Goal: Contribute content

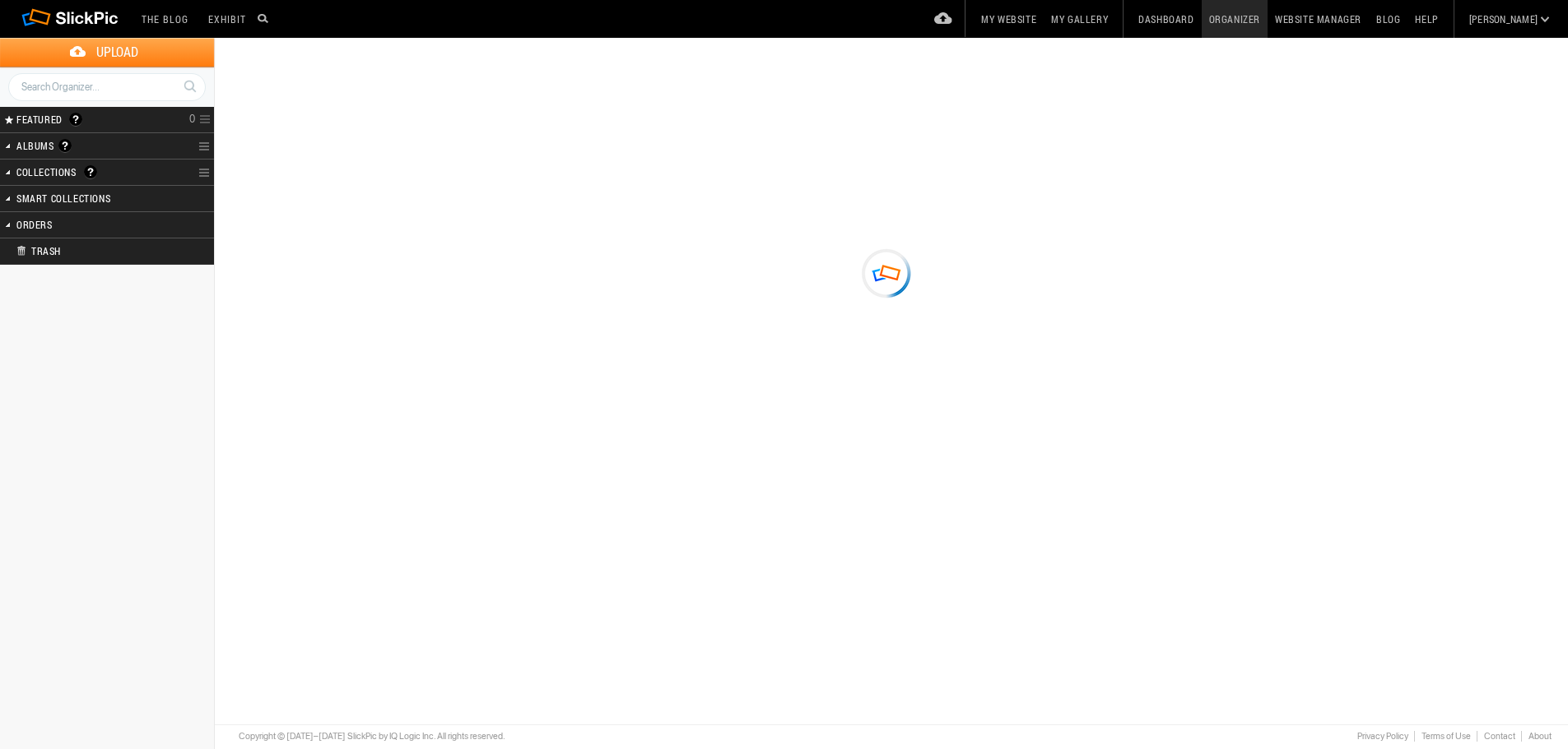
type input "[US_STATE] 2025"
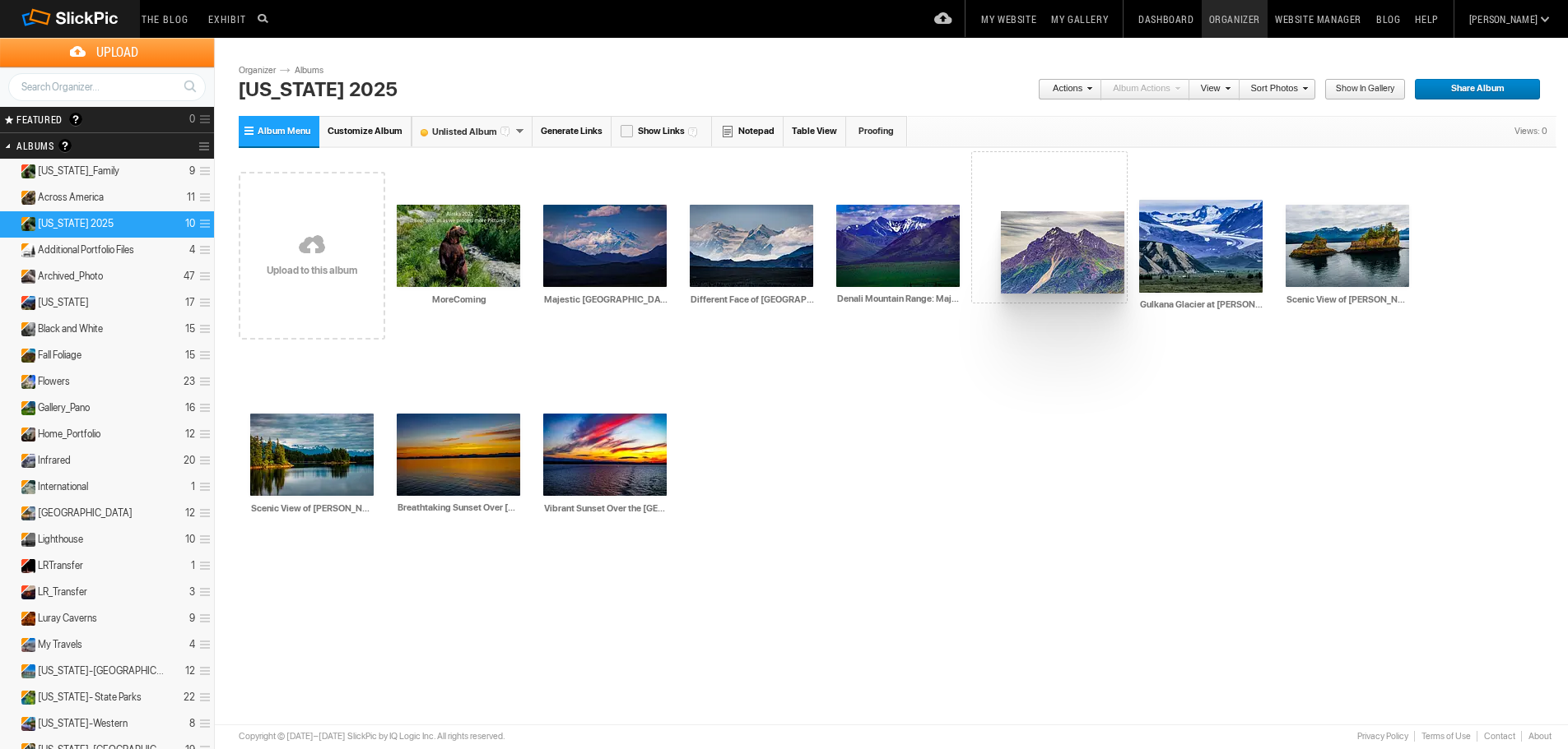
drag, startPoint x: 437, startPoint y: 209, endPoint x: 999, endPoint y: 211, distance: 562.0
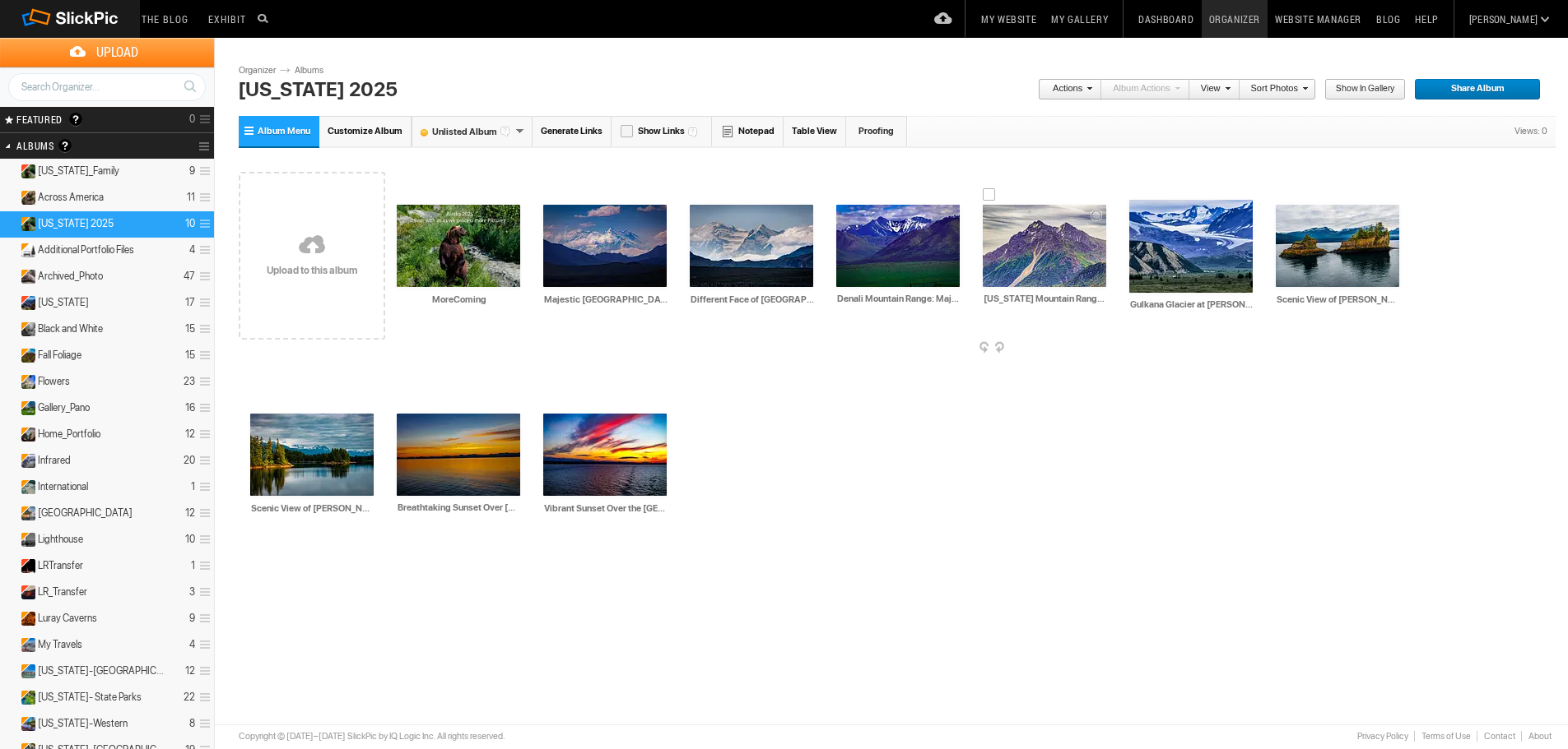
click at [1025, 255] on img at bounding box center [1044, 246] width 123 height 83
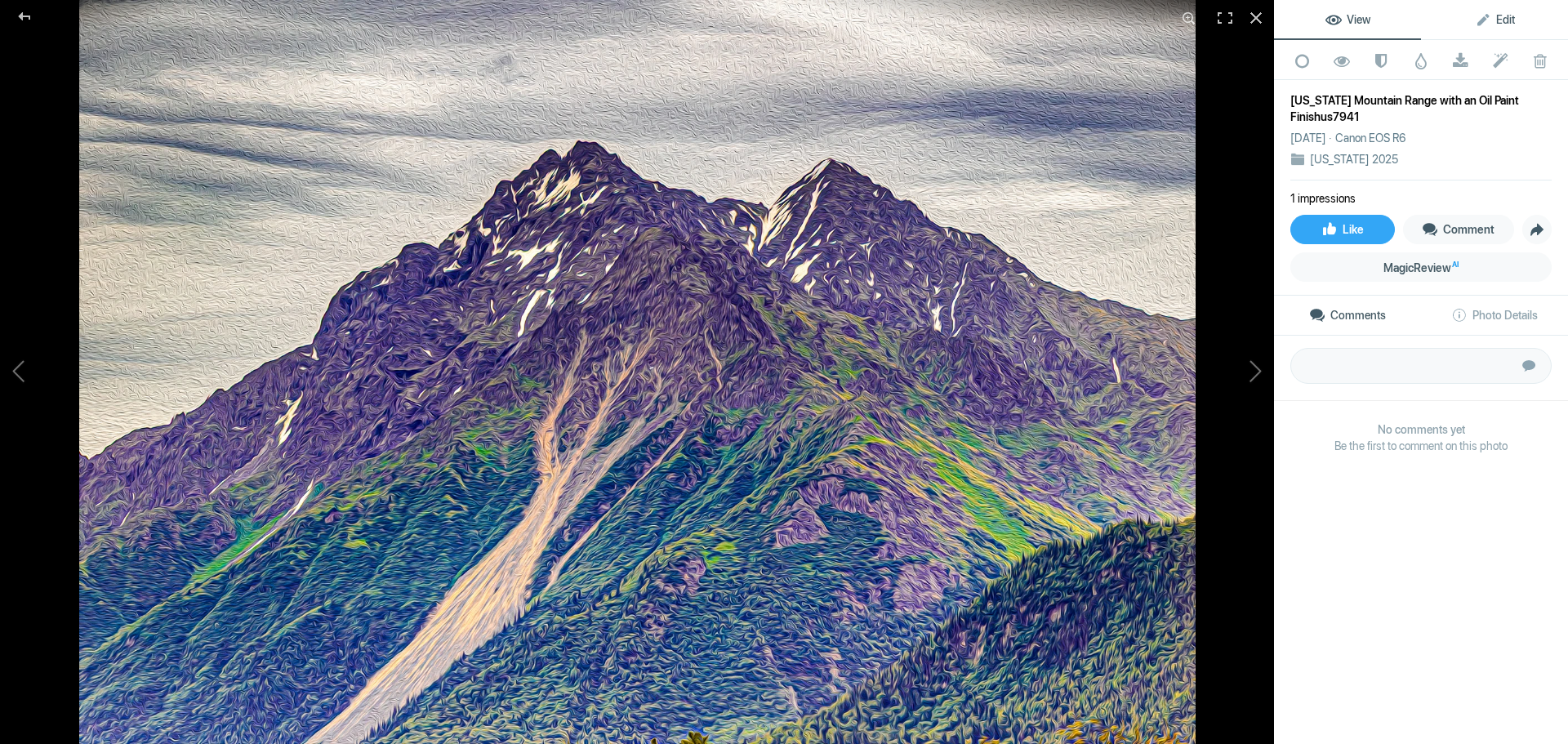
click at [1487, 13] on span "Edit" at bounding box center [1495, 20] width 40 height 13
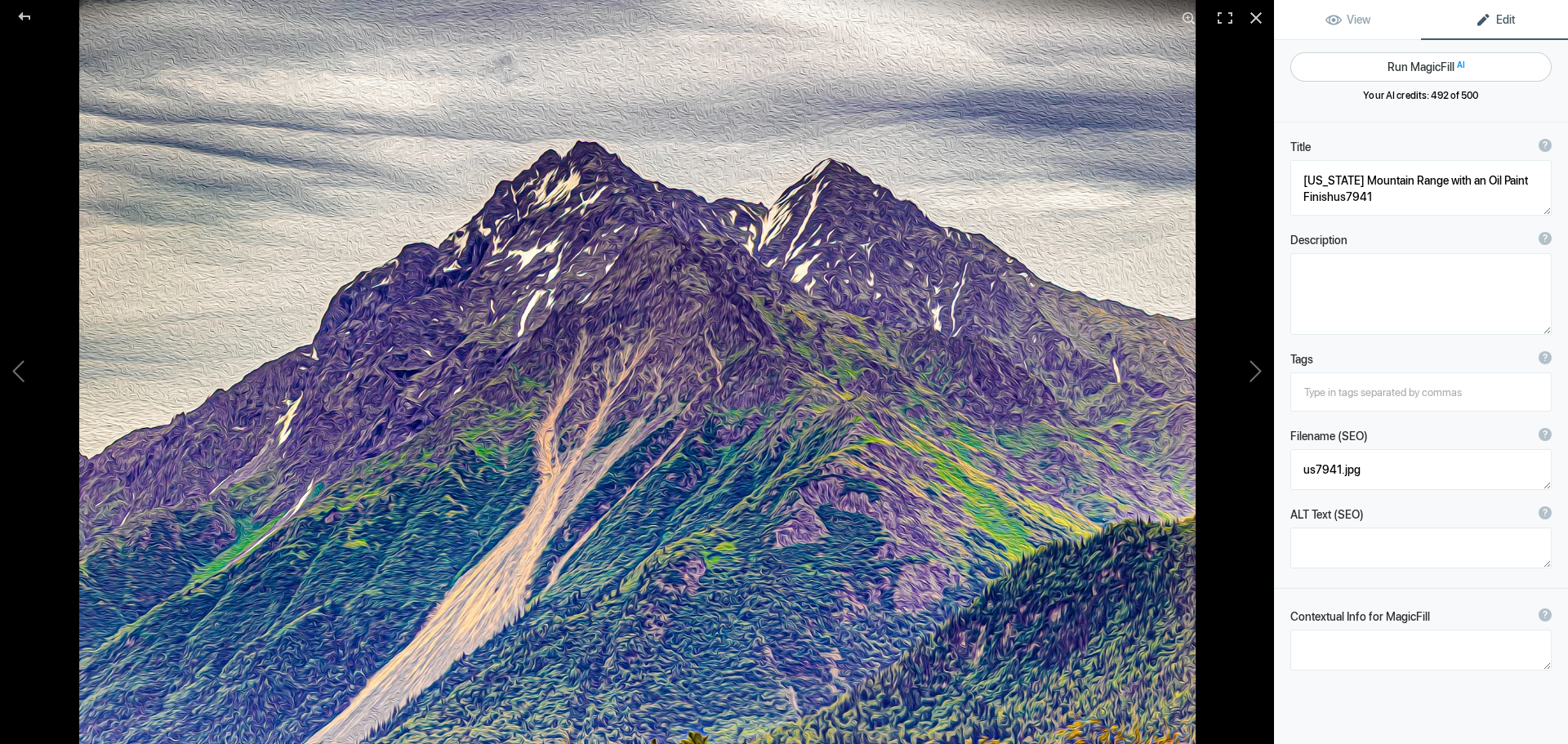
click at [1428, 65] on button "Run MagicFill AI" at bounding box center [1421, 66] width 261 height 29
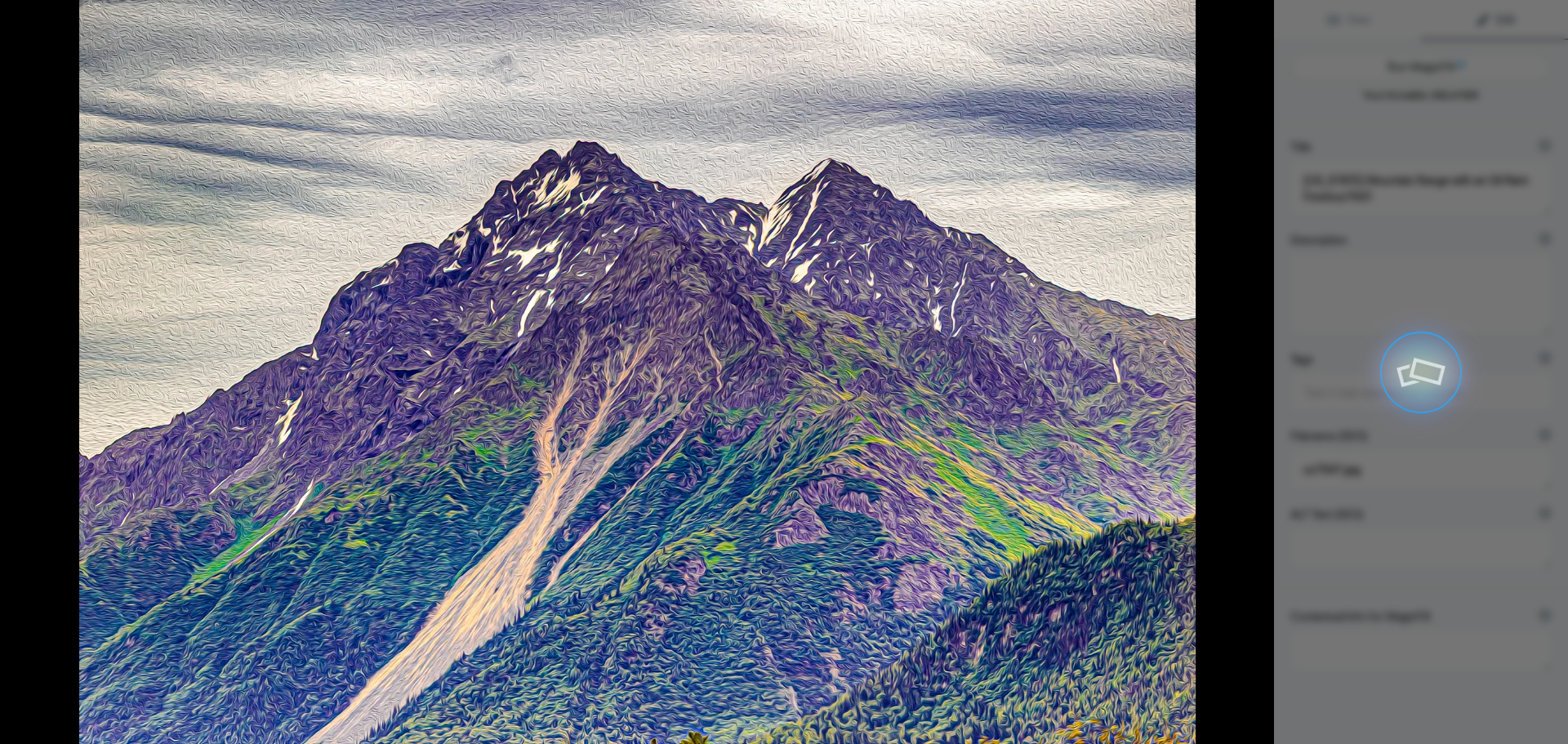
type textarea "Majestic [US_STATE] Mountain Range in Oil Paint Style"
type textarea "Experience the breathtaking beauty of the [US_STATE] Mountain Range captured in…"
type textarea "[US_STATE]-mountain-range-oil-paint.jpg"
type textarea "Oil painting of the [US_STATE] Mountain Range showcasing rugged peaks and lush …"
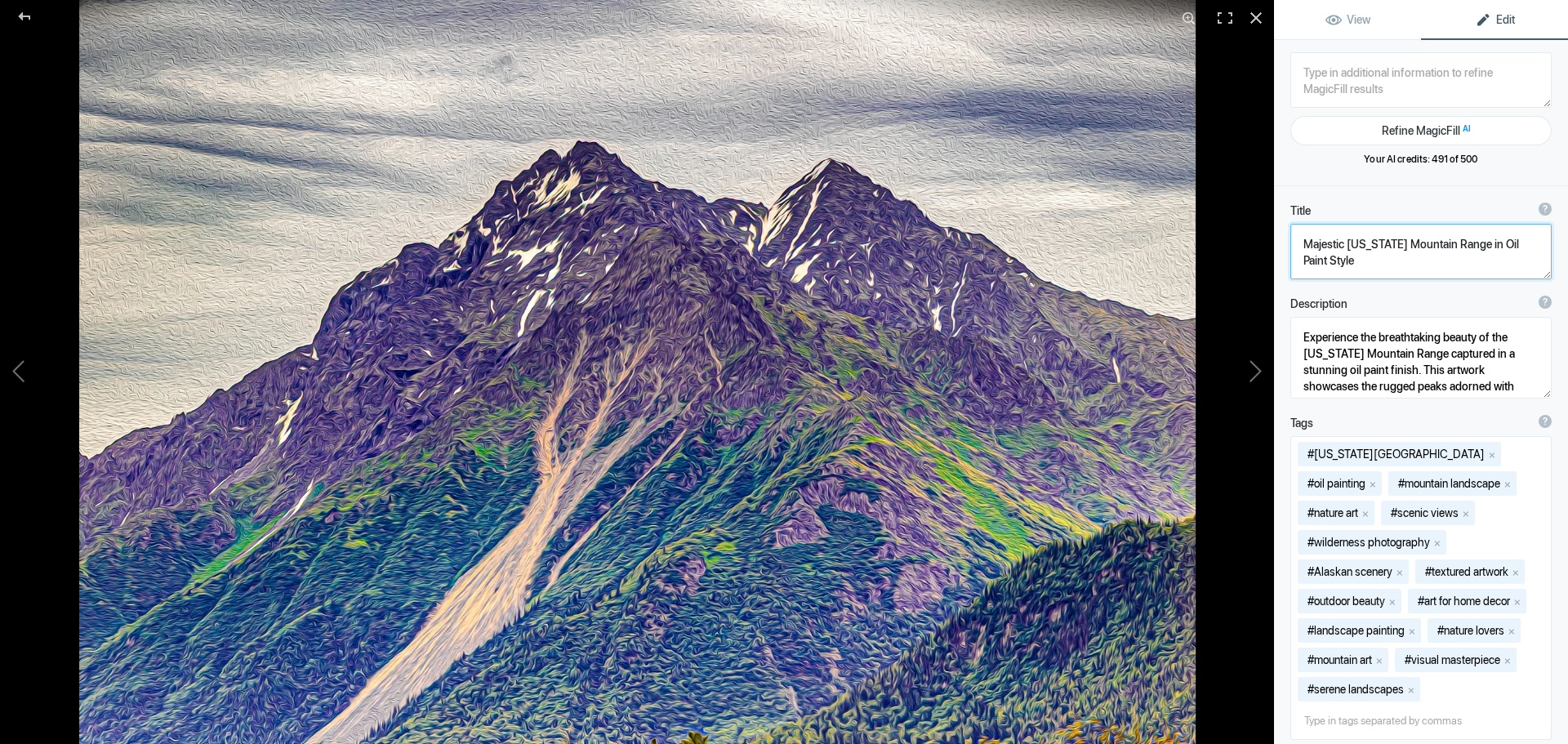
click at [1388, 263] on textarea at bounding box center [1421, 251] width 261 height 55
type textarea "Majestic [US_STATE] Mountain Range in Oil Paint Style (US7941)"
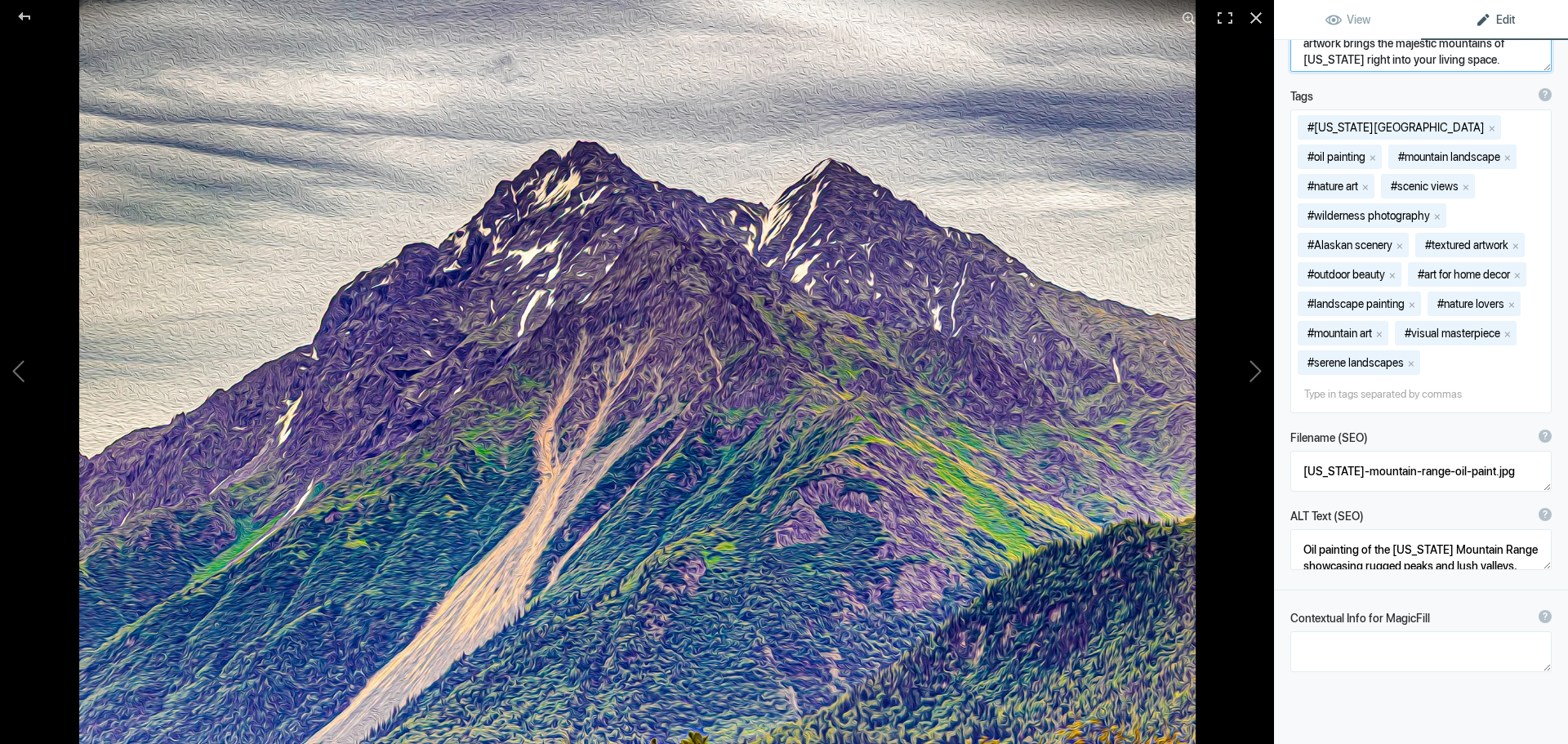
scroll to position [354, 0]
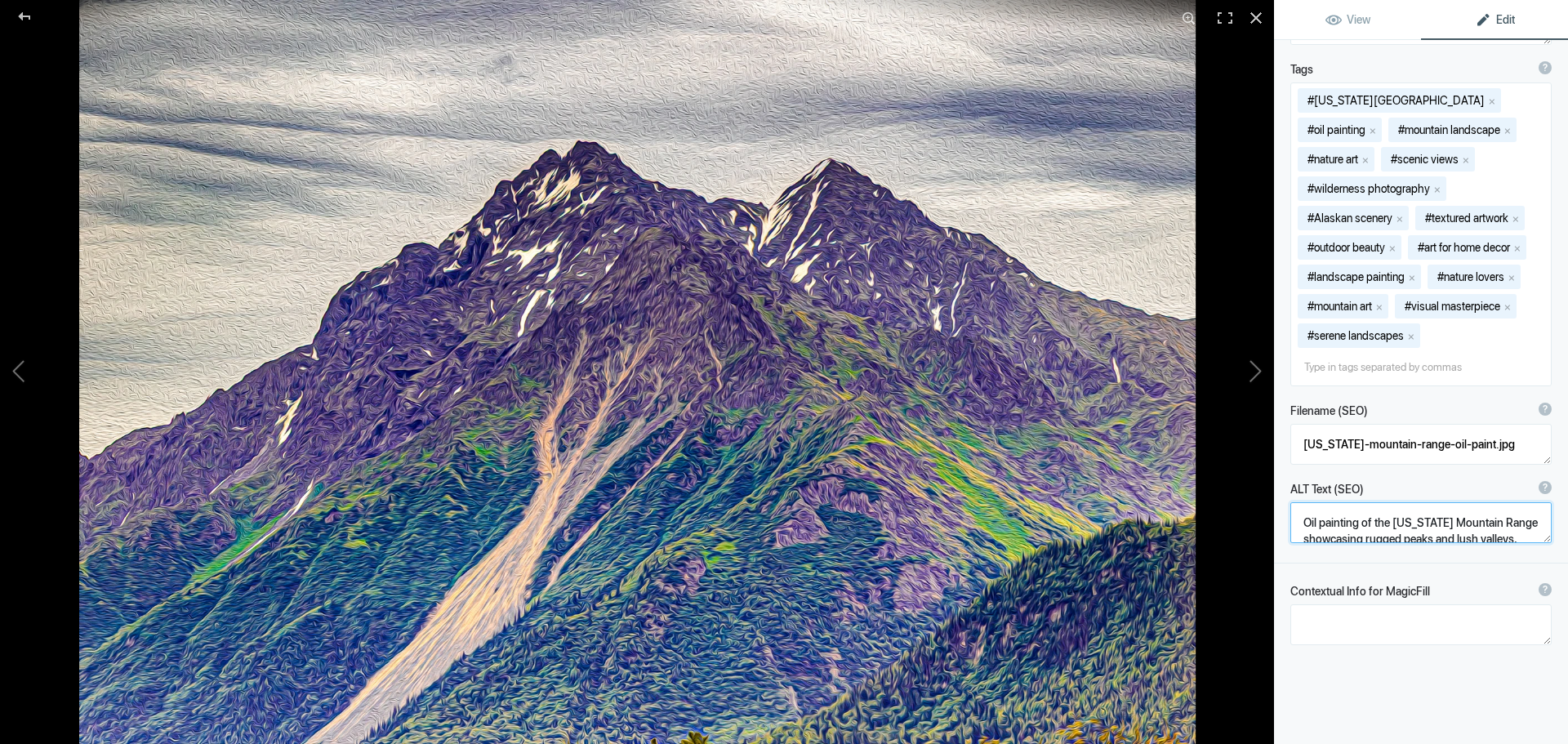
click at [1359, 543] on textarea at bounding box center [1421, 522] width 261 height 41
drag, startPoint x: 1391, startPoint y: 551, endPoint x: 1278, endPoint y: 546, distance: 113.1
click at [1278, 546] on div "ALT Text (SEO) ? Provide a concise and descriptive text for the image, focusing…" at bounding box center [1421, 512] width 294 height 79
click at [1422, 548] on textarea at bounding box center [1421, 538] width 261 height 72
type textarea "[US_STATE] Mountain Range (Oil Paint Filter Applied) showcasing rugged peaks an…"
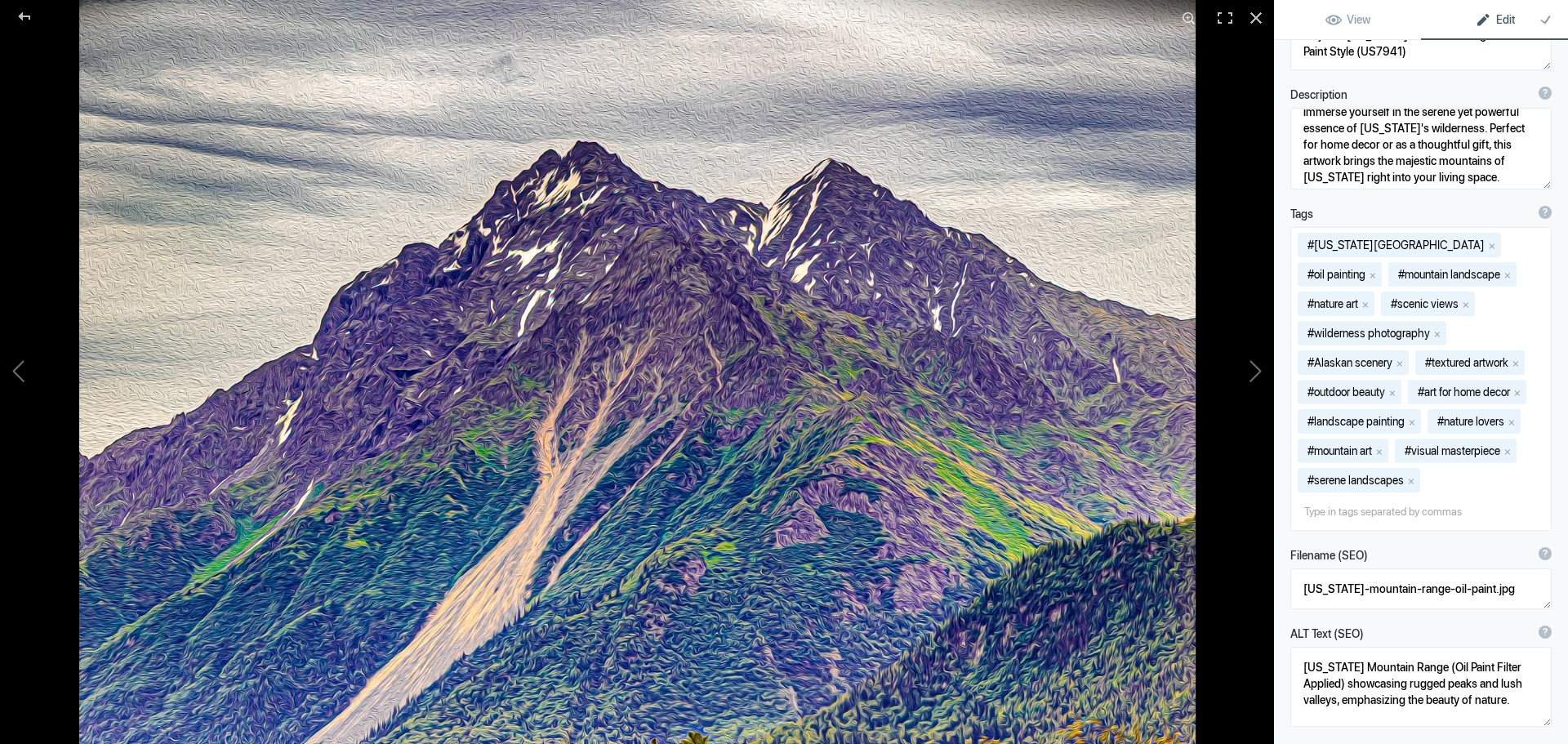
scroll to position [0, 0]
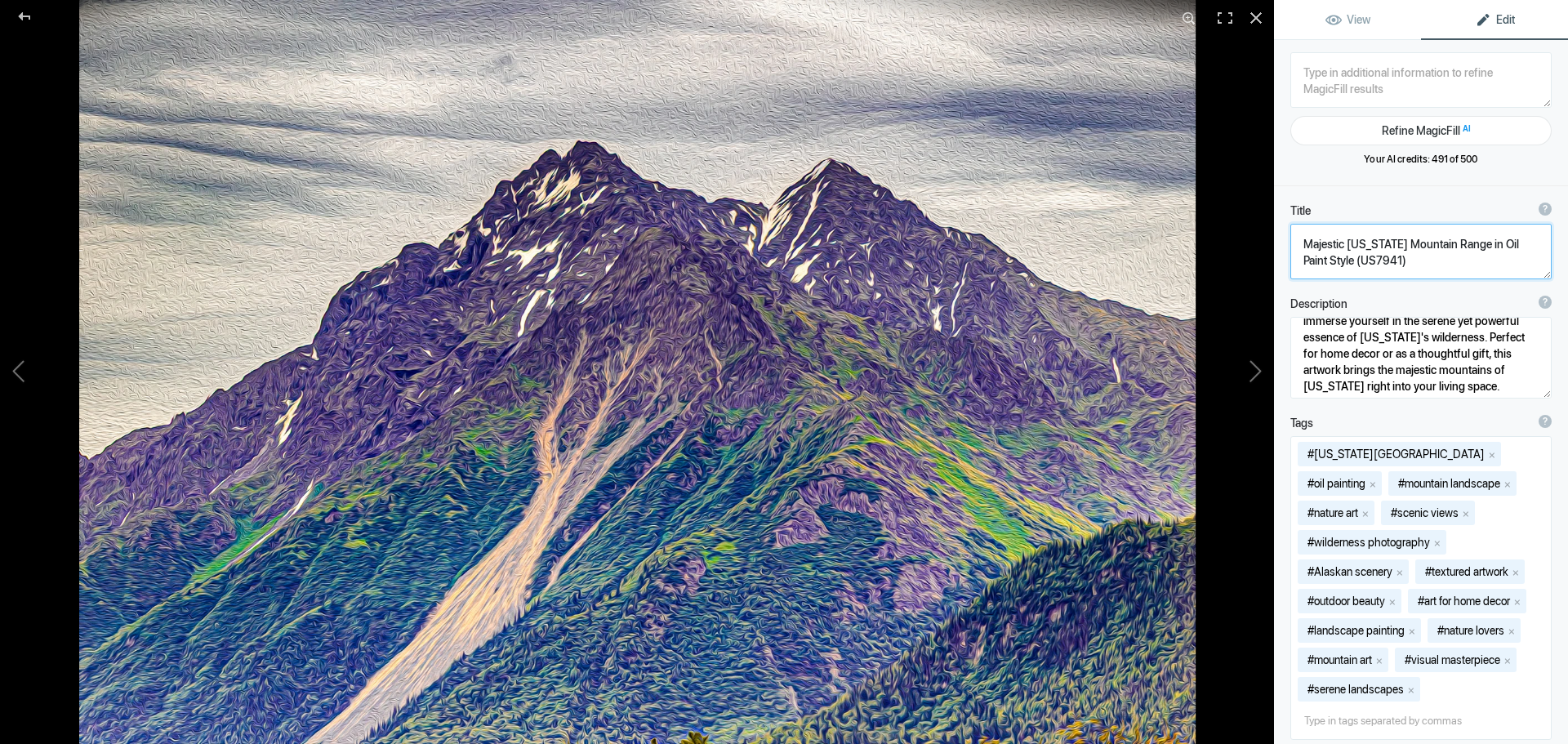
drag, startPoint x: 1330, startPoint y: 254, endPoint x: 1355, endPoint y: 260, distance: 25.7
click at [1355, 260] on textarea at bounding box center [1421, 251] width 261 height 55
drag, startPoint x: 1465, startPoint y: 241, endPoint x: 1476, endPoint y: 241, distance: 11.0
click at [1476, 241] on textarea at bounding box center [1421, 251] width 261 height 55
type textarea "Majestic [US_STATE] Mountain Range with Oil Paint Filter (US7941)"
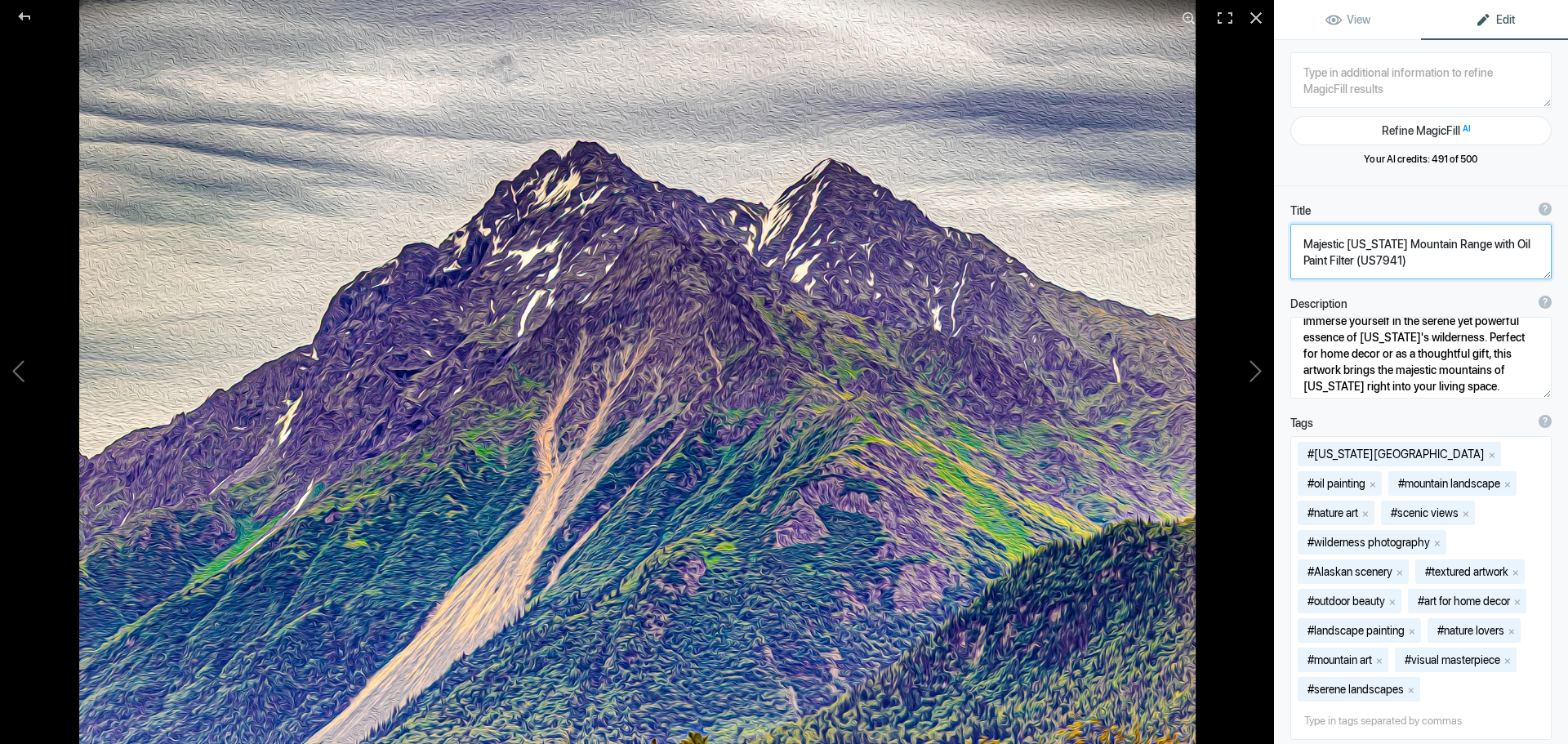
drag, startPoint x: 1296, startPoint y: 244, endPoint x: 1416, endPoint y: 263, distance: 121.5
click at [1416, 263] on textarea at bounding box center [1421, 251] width 261 height 55
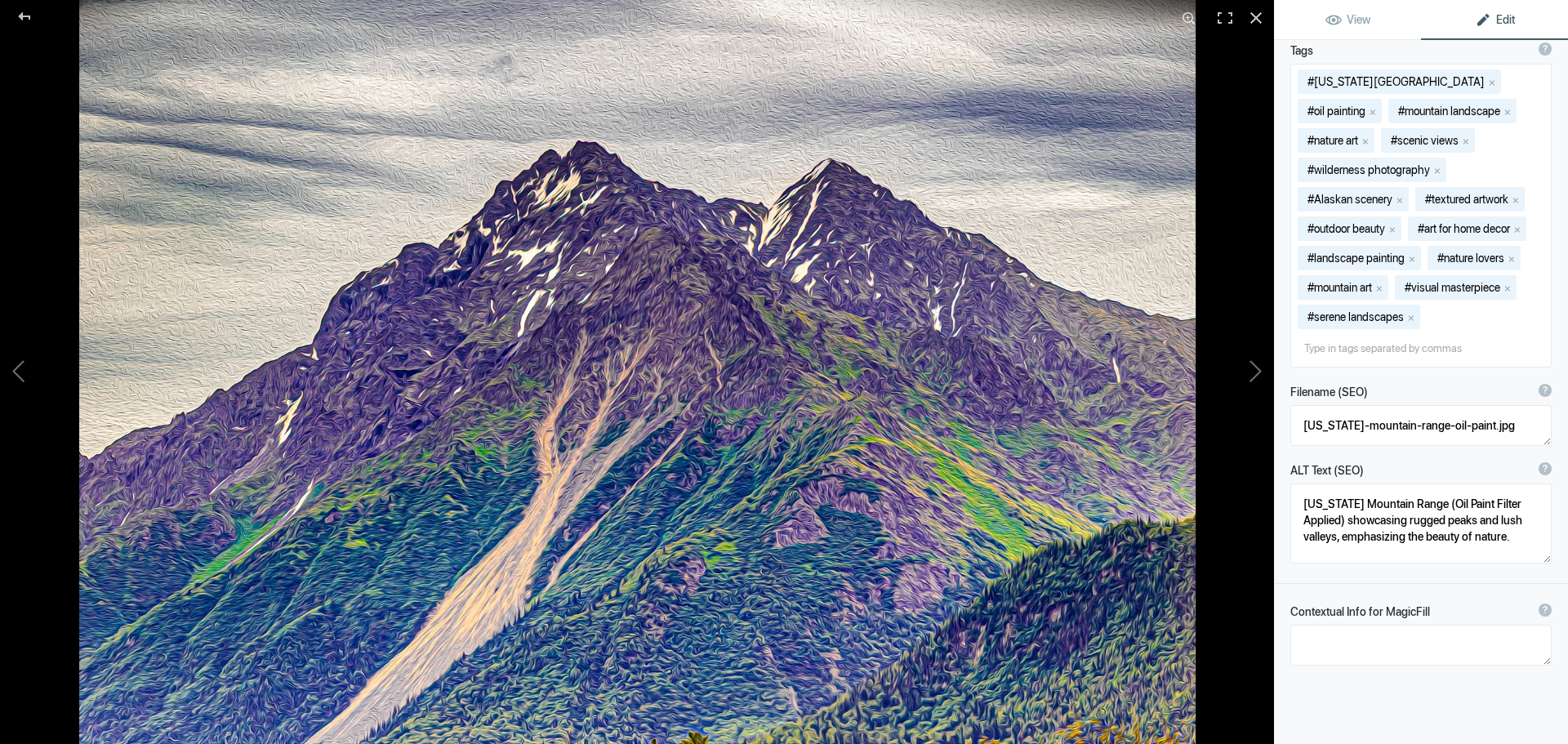
scroll to position [413, 0]
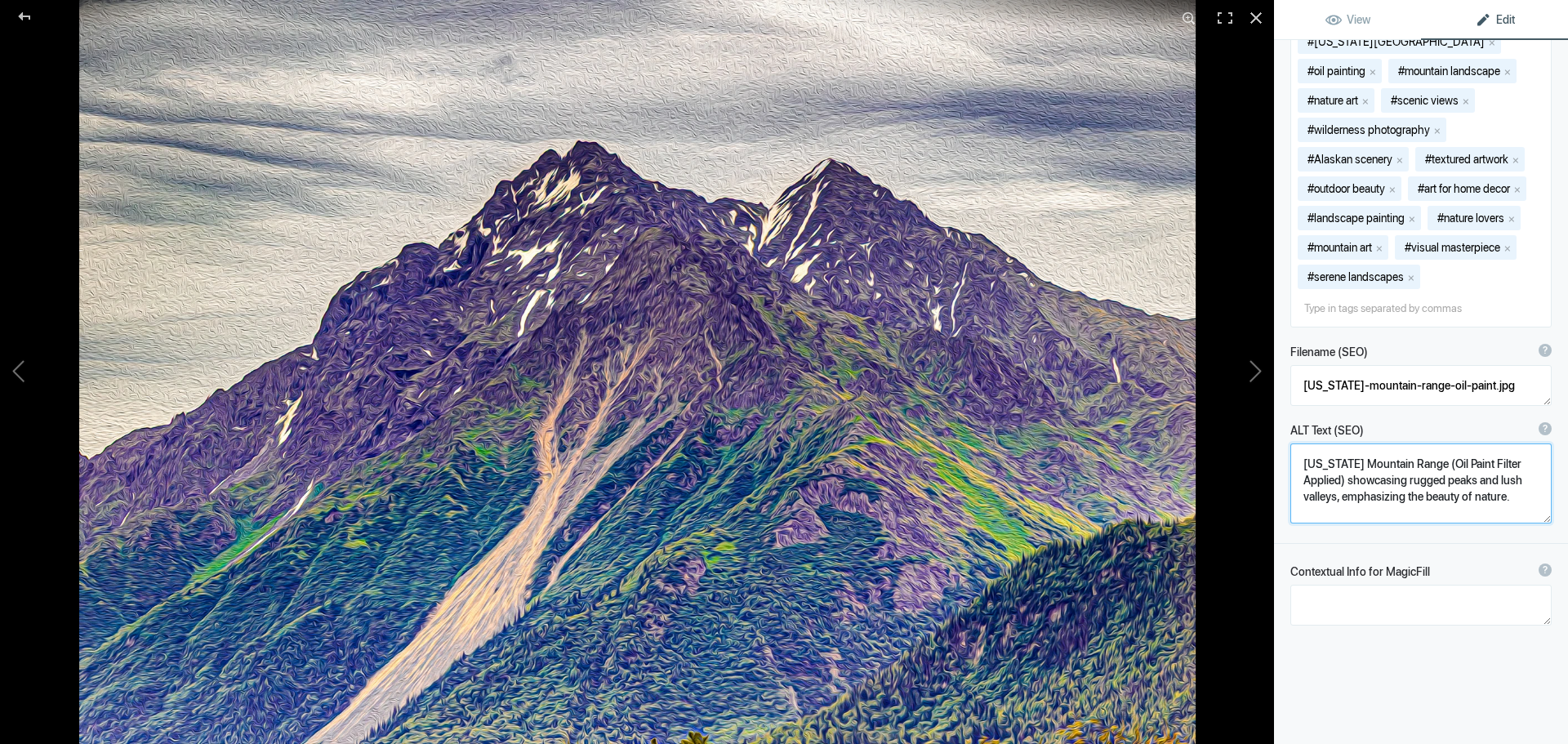
drag, startPoint x: 1299, startPoint y: 492, endPoint x: 1523, endPoint y: 542, distance: 229.5
click at [1523, 524] on textarea at bounding box center [1421, 484] width 261 height 80
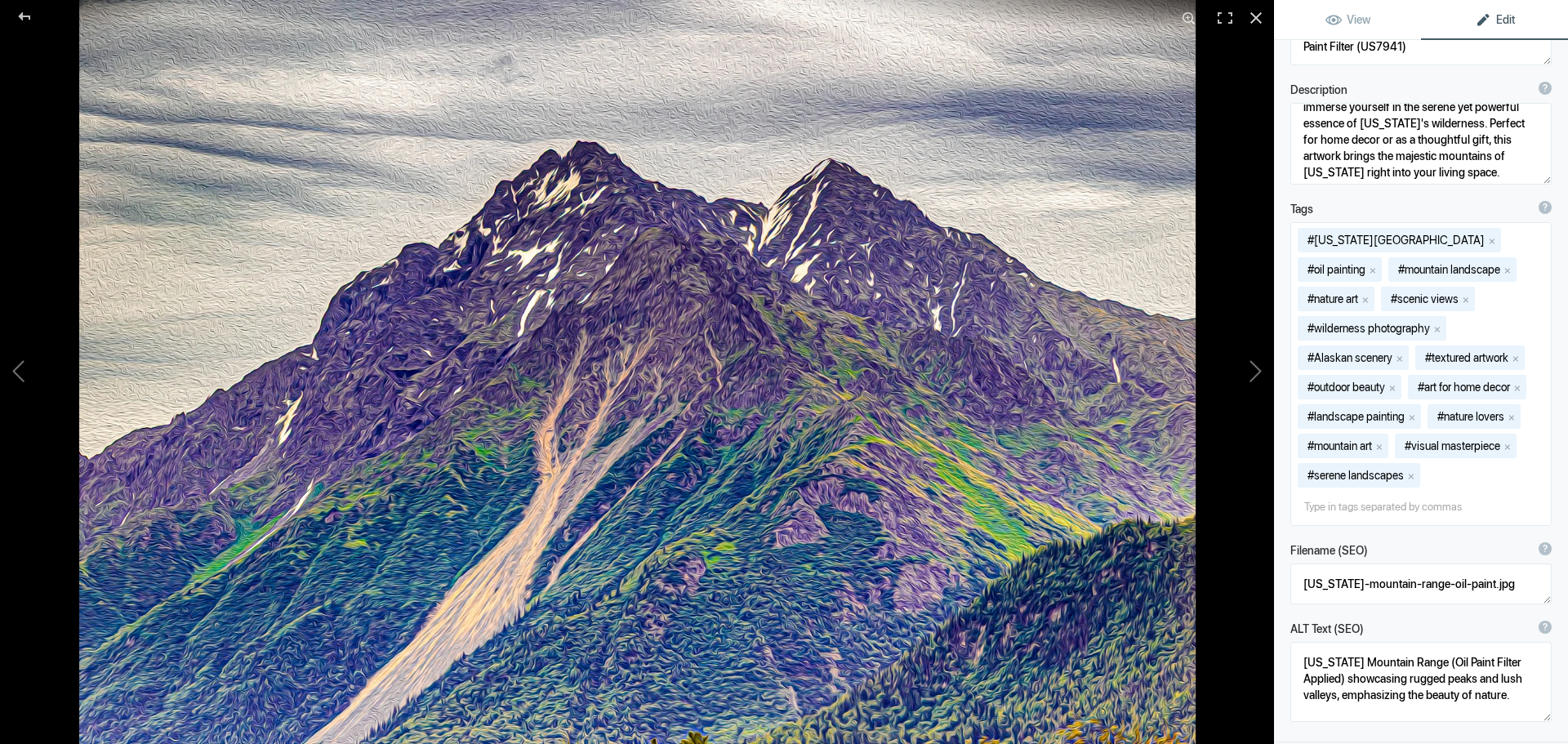
scroll to position [212, 0]
click at [33, 18] on div at bounding box center [24, 16] width 59 height 33
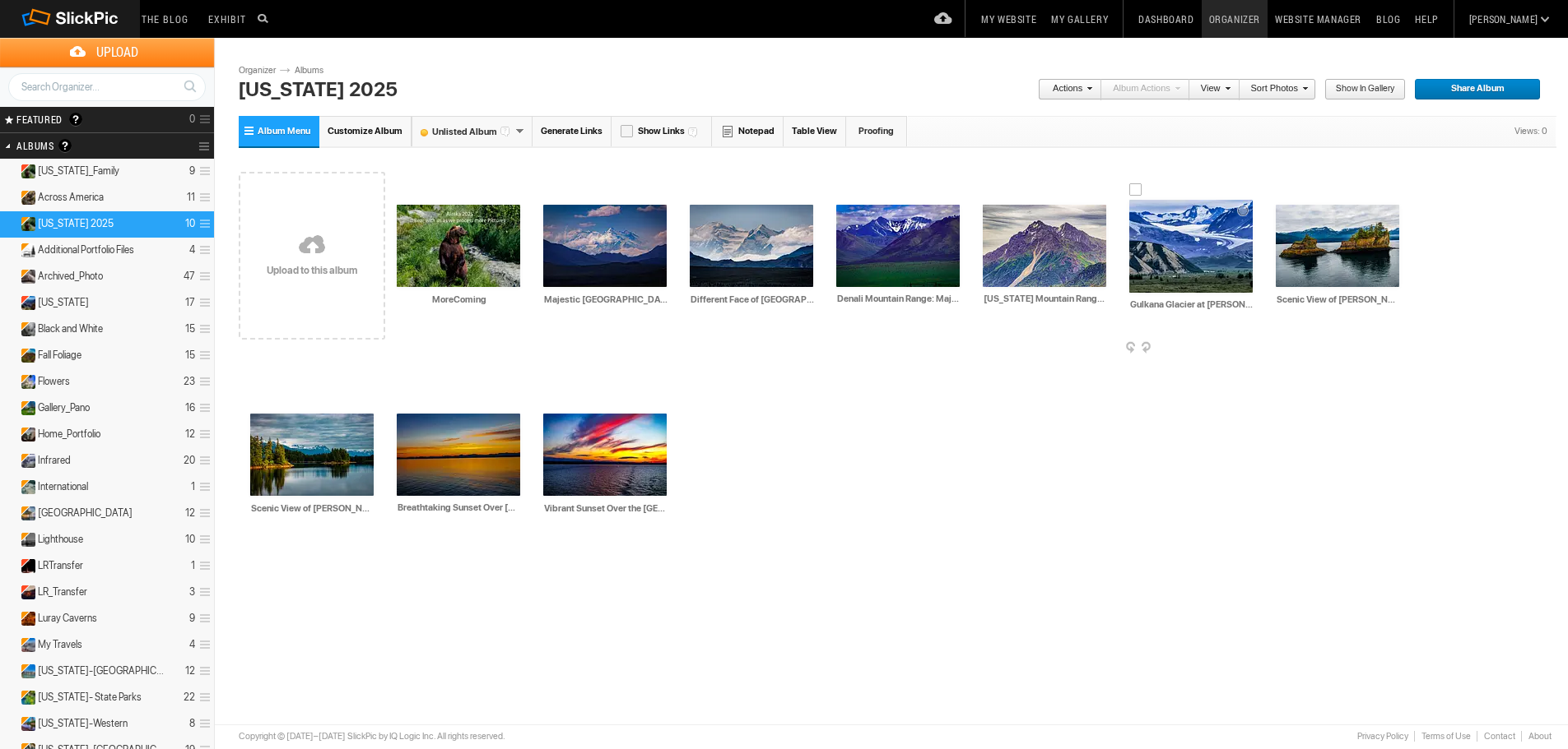
click at [1202, 270] on img at bounding box center [1190, 246] width 123 height 93
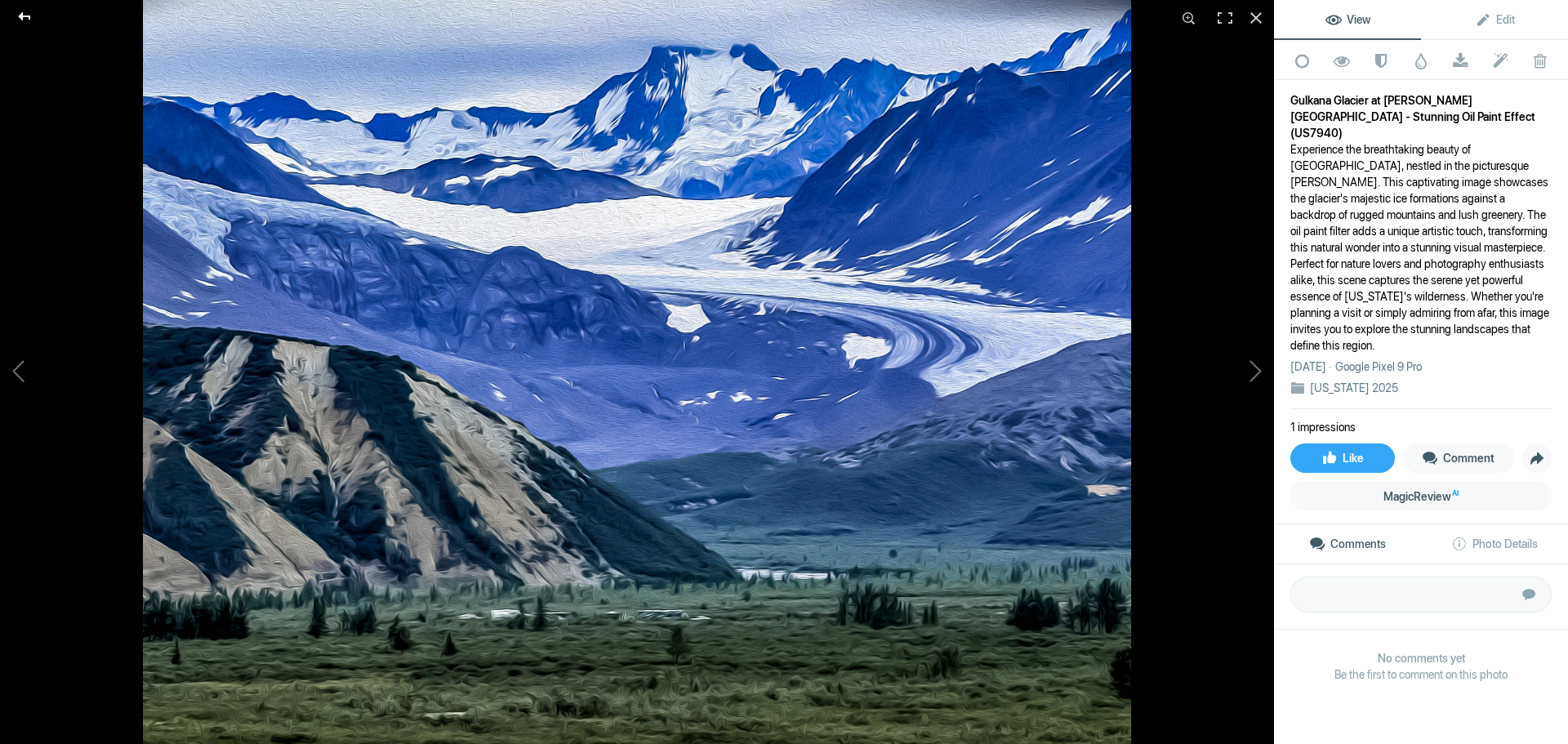
click at [32, 18] on div at bounding box center [24, 16] width 59 height 33
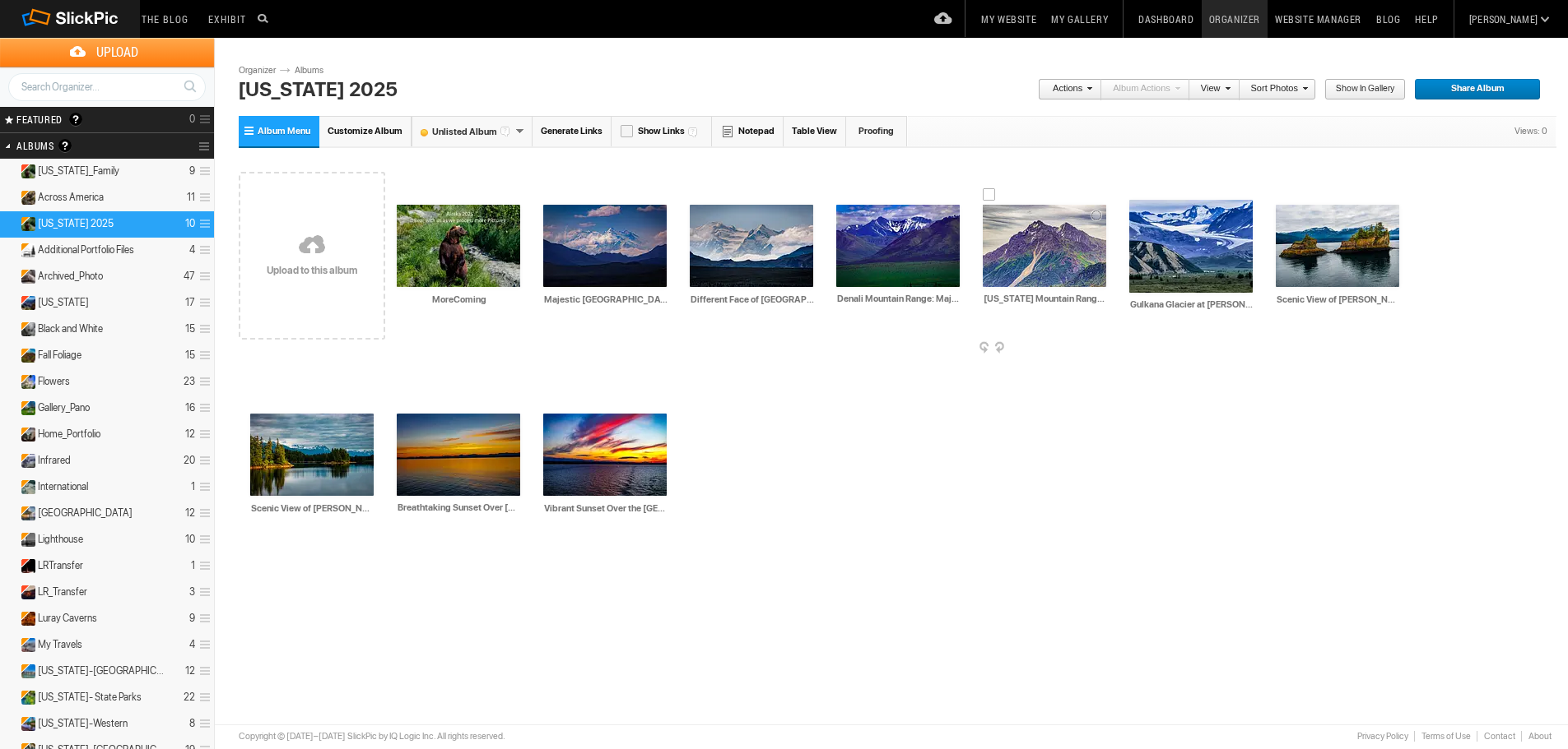
click at [1055, 261] on img at bounding box center [1044, 246] width 123 height 83
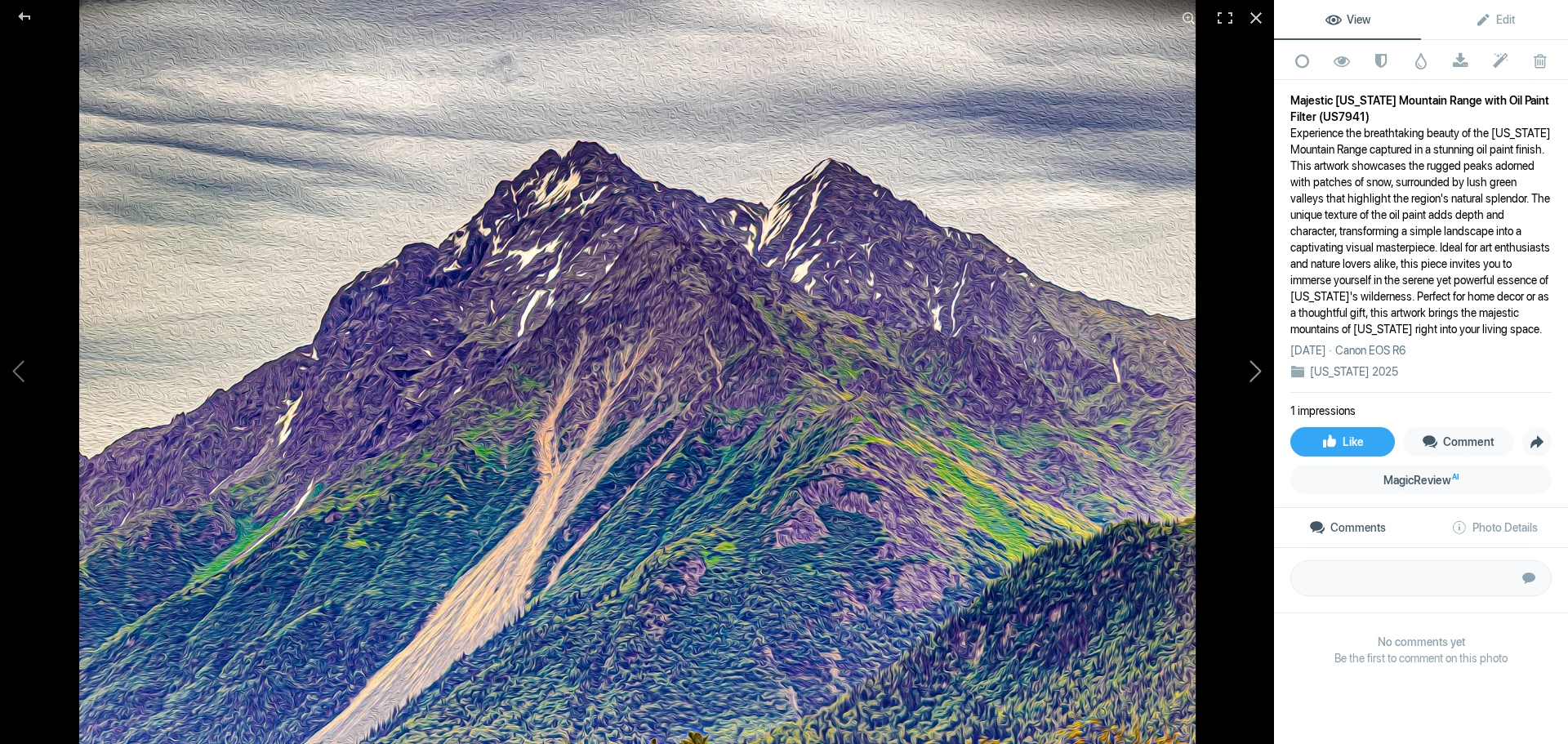
click at [1257, 369] on button at bounding box center [1212, 372] width 122 height 268
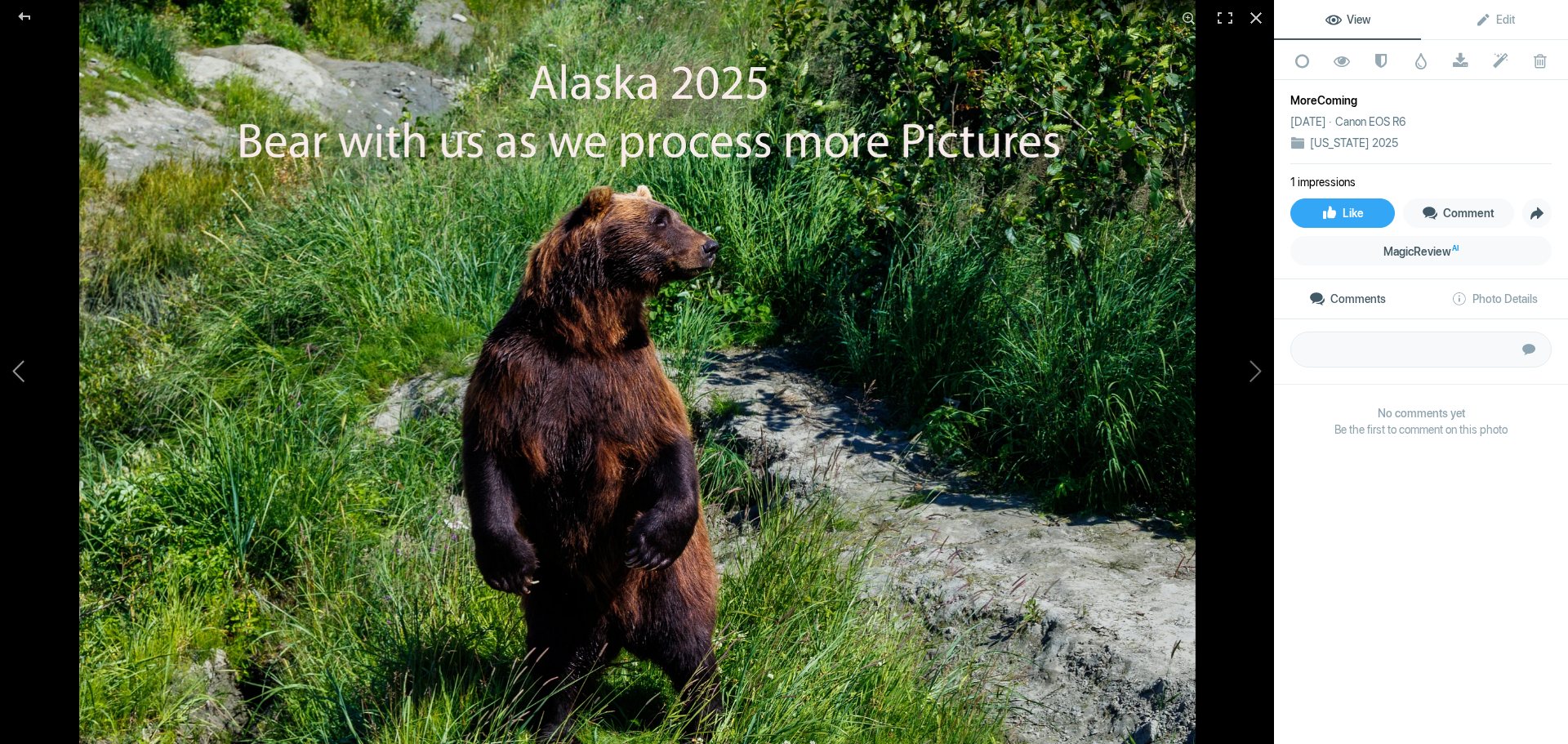
click at [18, 373] on button at bounding box center [61, 372] width 122 height 268
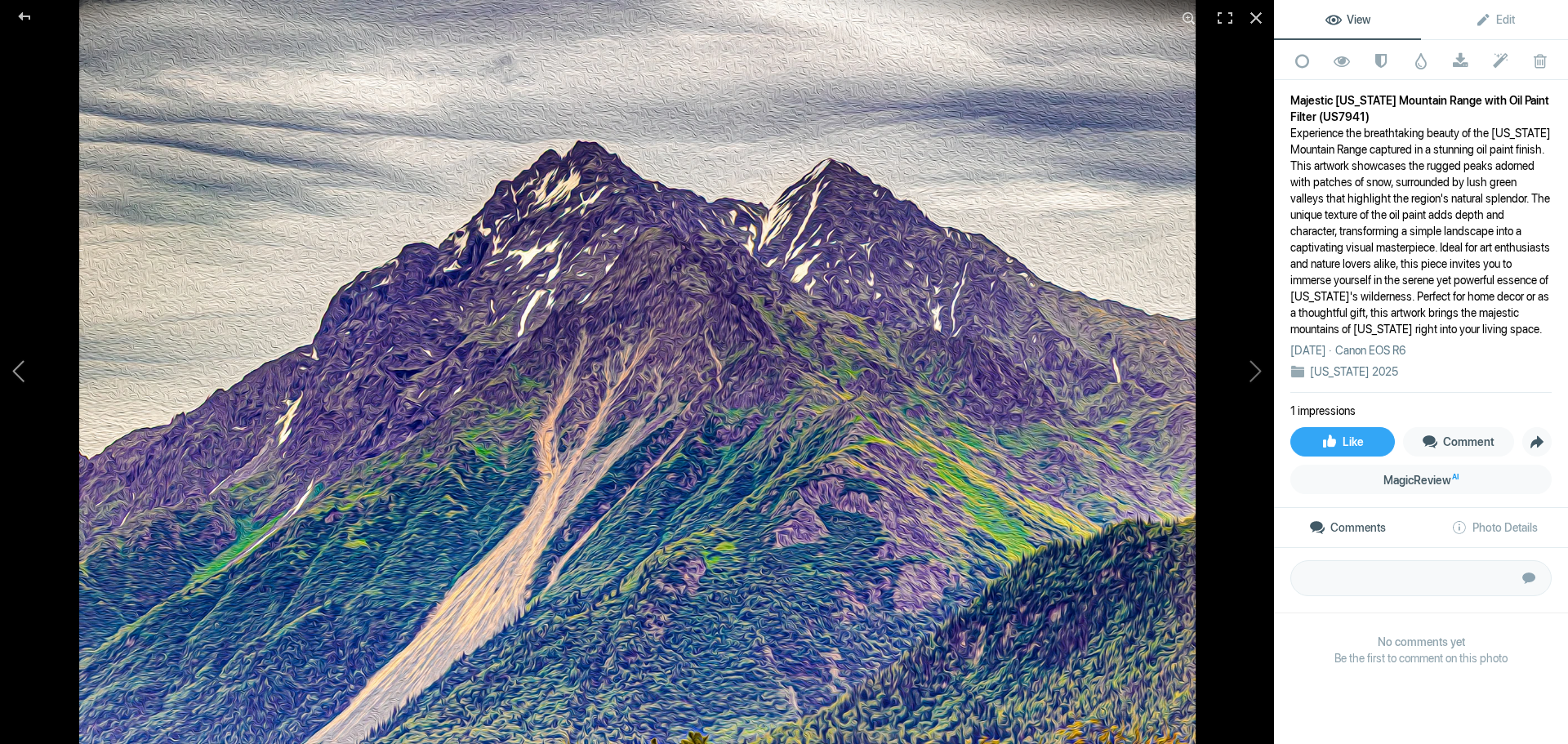
click at [19, 373] on button at bounding box center [61, 372] width 122 height 268
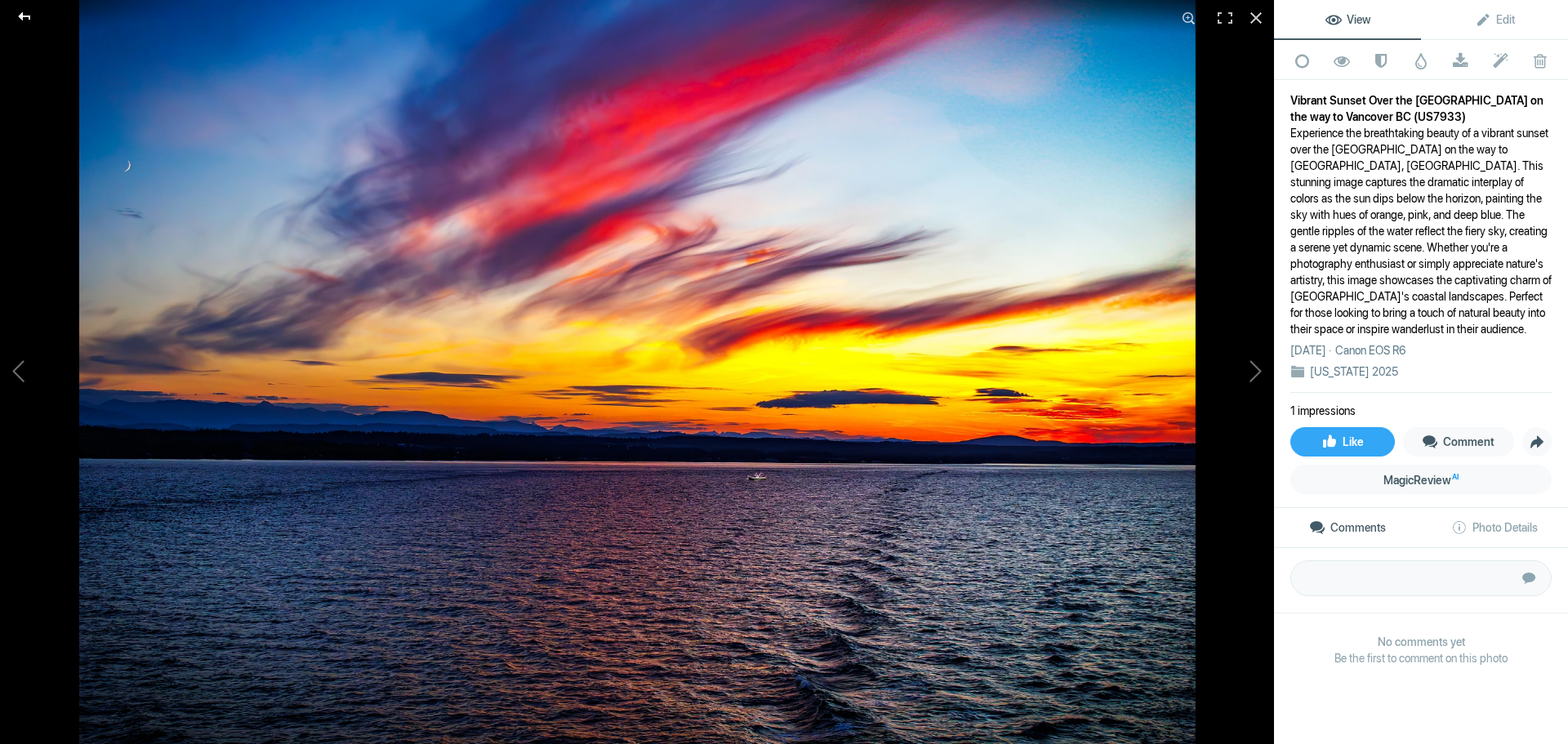
click at [23, 18] on div at bounding box center [24, 16] width 59 height 33
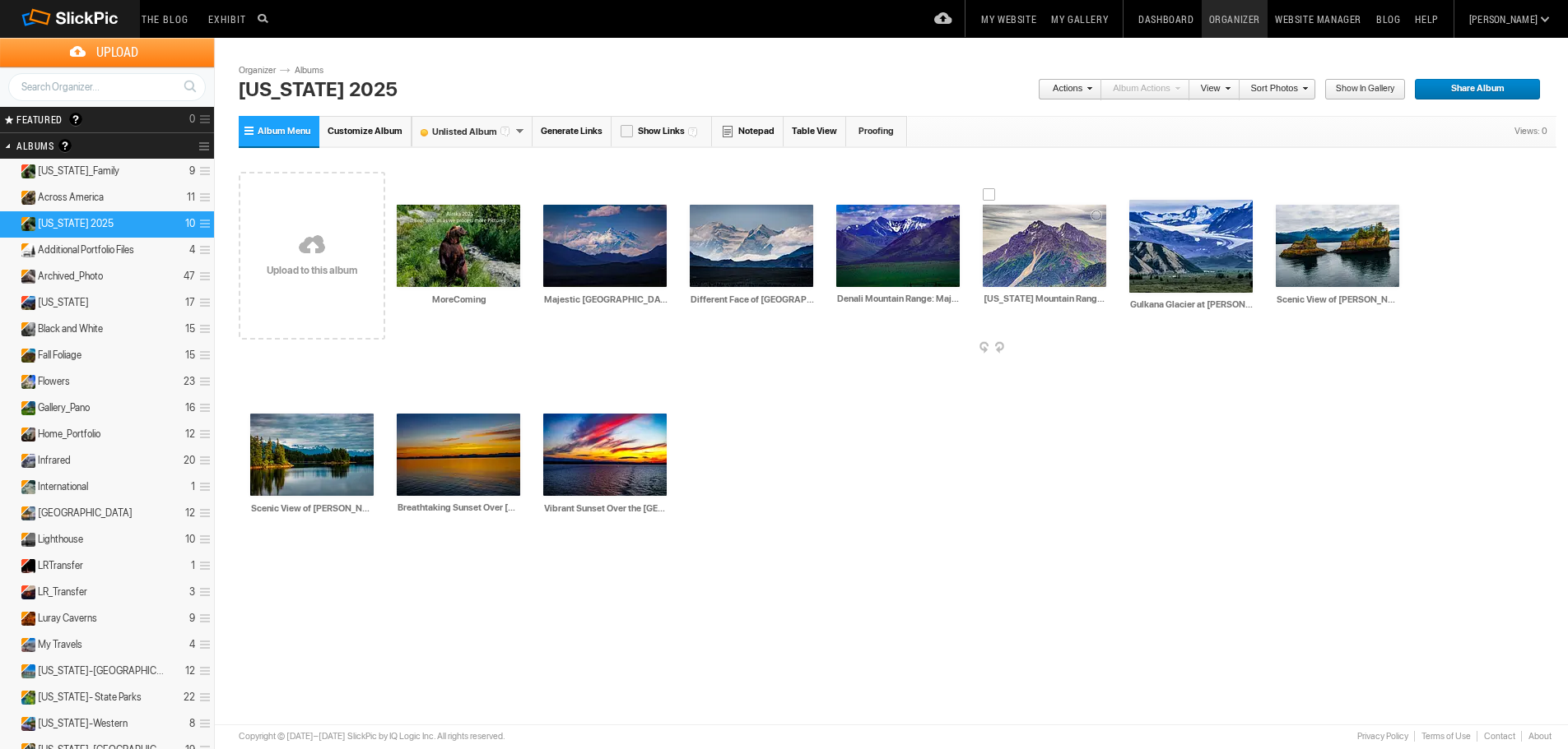
drag, startPoint x: 1046, startPoint y: 256, endPoint x: 971, endPoint y: 412, distance: 173.1
click at [971, 411] on div "Drop your photos here Upload to this album AI MoreComing HTML: Direct: Forum: P…" at bounding box center [897, 361] width 1318 height 418
click at [987, 193] on div at bounding box center [990, 195] width 13 height 13
drag, startPoint x: 1467, startPoint y: 21, endPoint x: 1453, endPoint y: 20, distance: 14.0
click at [1445, 20] on link "Help" at bounding box center [1426, 19] width 38 height 38
